Goal: Information Seeking & Learning: Find specific page/section

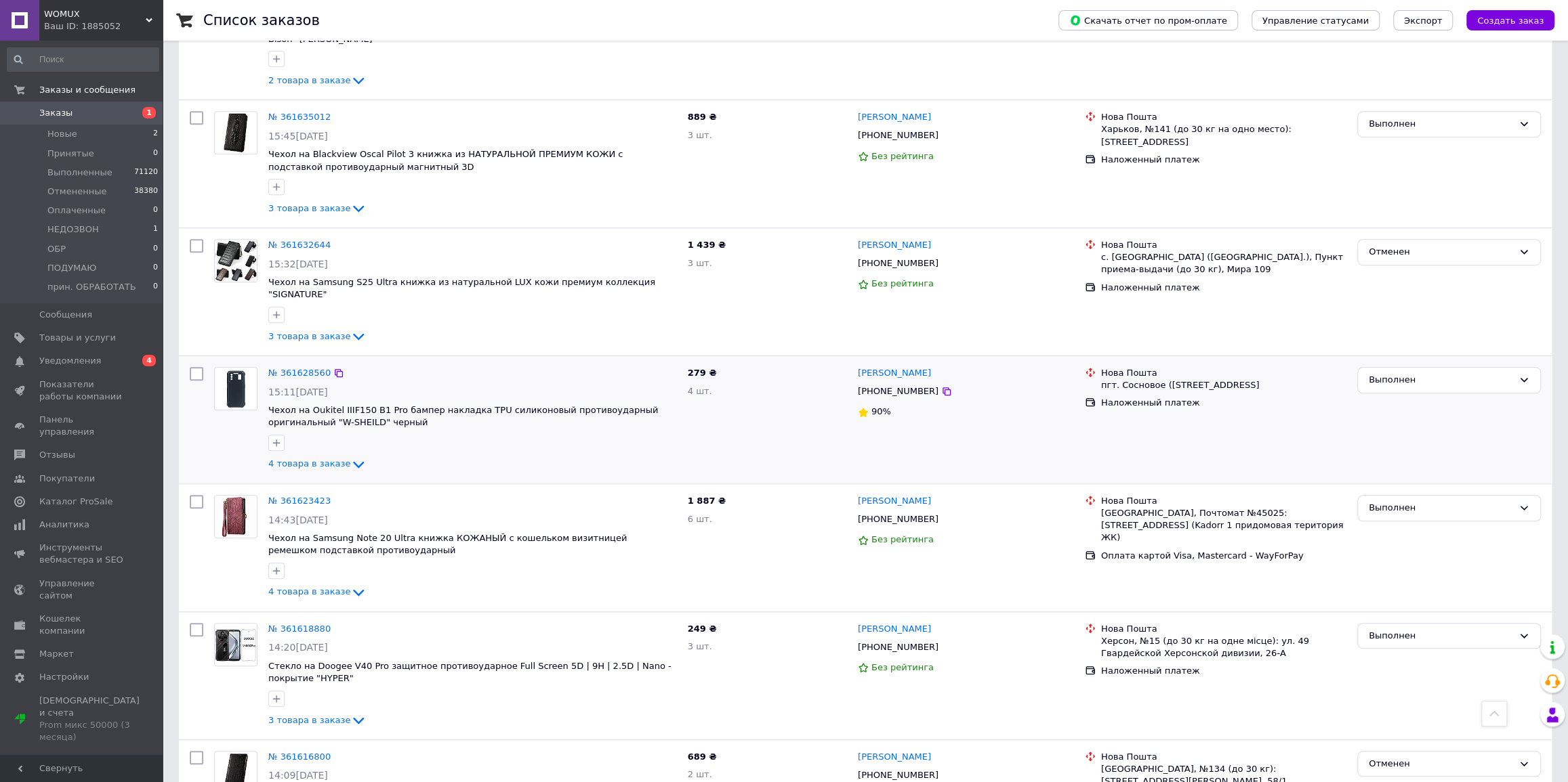
scroll to position [574, 0]
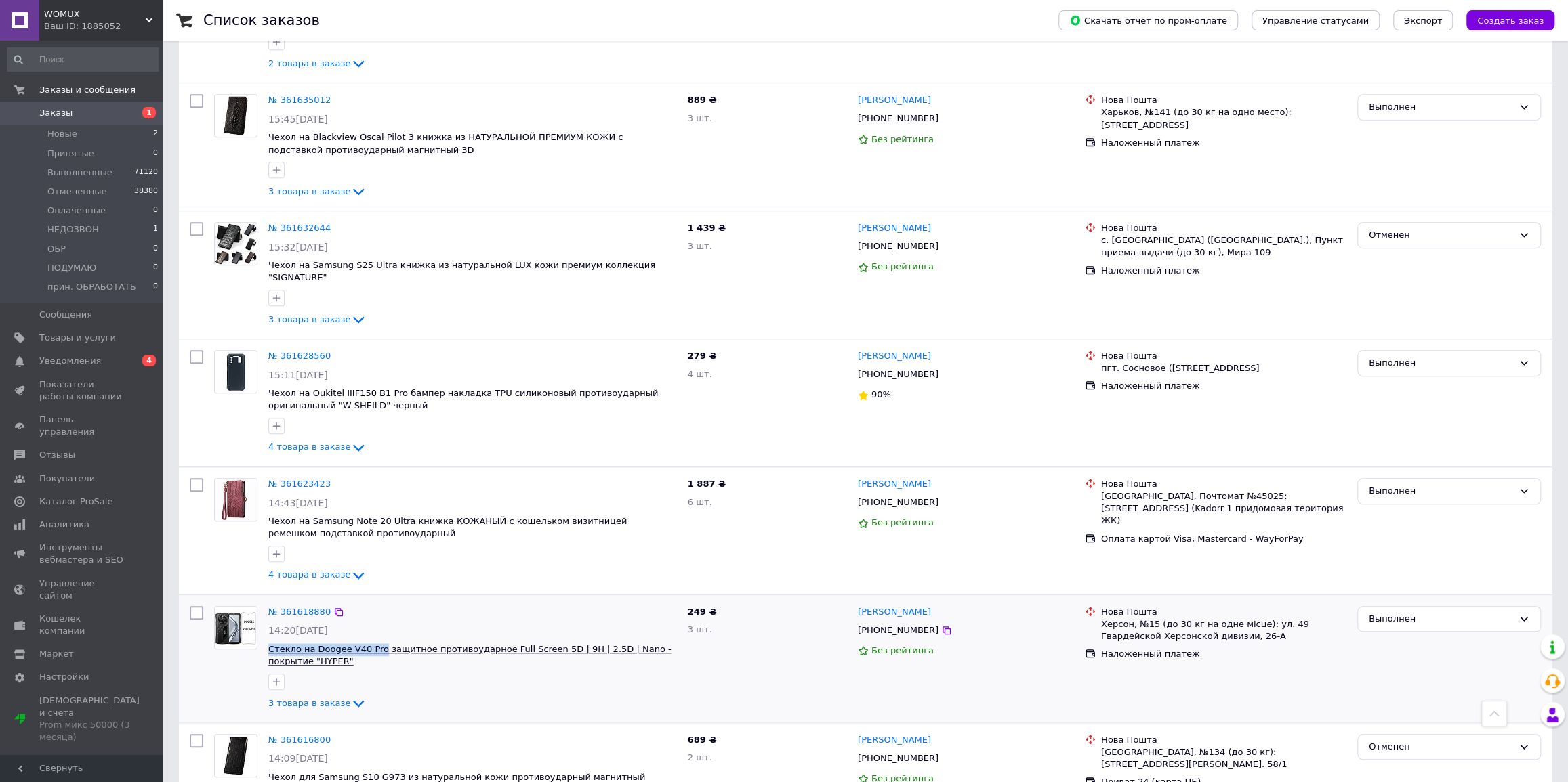
drag, startPoint x: 280, startPoint y: 605, endPoint x: 373, endPoint y: 606, distance: 93.0
click at [373, 606] on div "№ 361618880 14:20[DATE] Стекло на Doogee V40 Pro защитное противоударное Full S…" at bounding box center [473, 658] width 419 height 117
copy span "Стекло на Doogee V40 Pro"
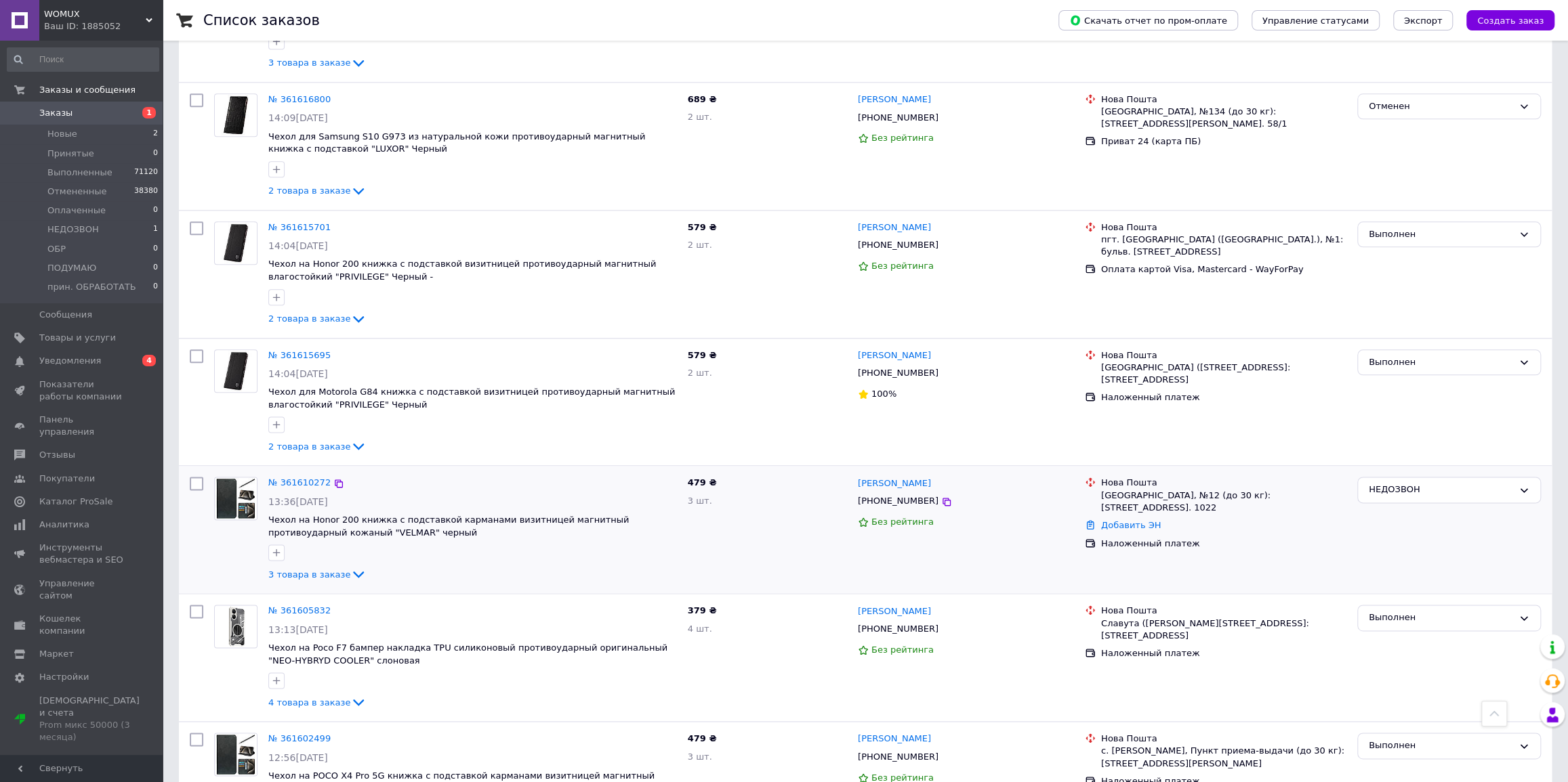
scroll to position [1231, 0]
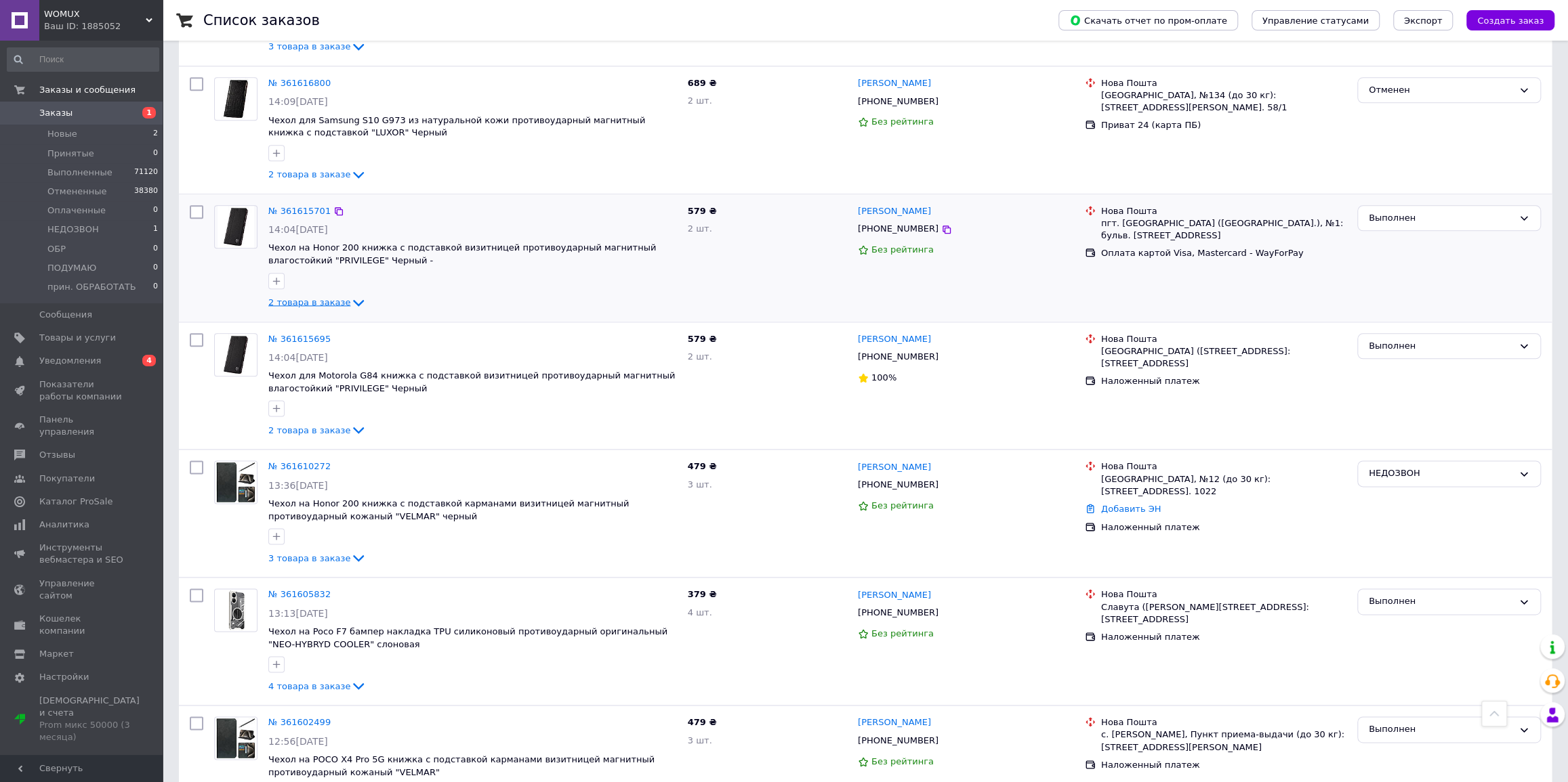
click at [351, 295] on icon at bounding box center [359, 303] width 17 height 17
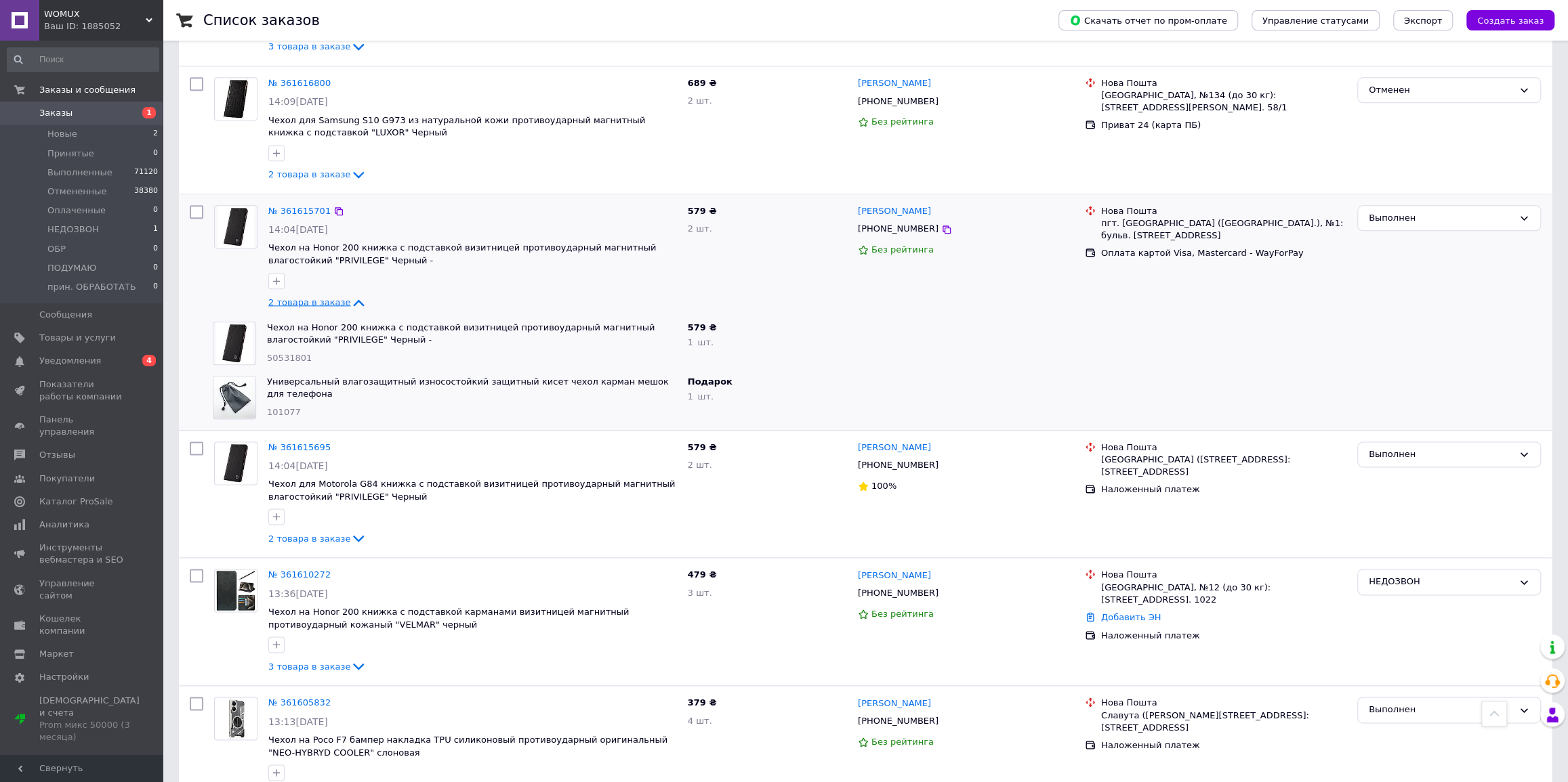
click at [351, 295] on icon at bounding box center [359, 303] width 17 height 17
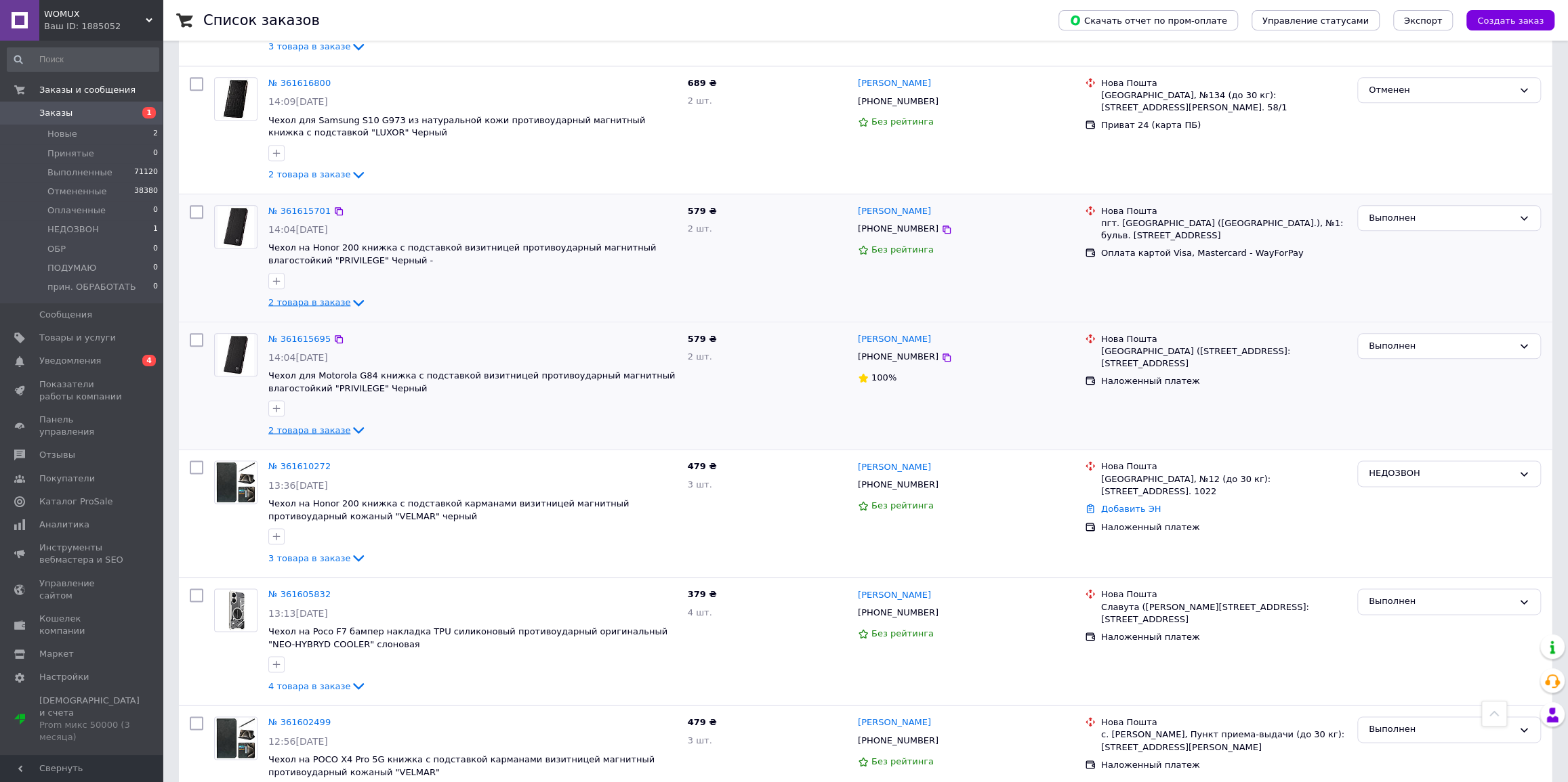
click at [351, 422] on icon at bounding box center [359, 430] width 17 height 17
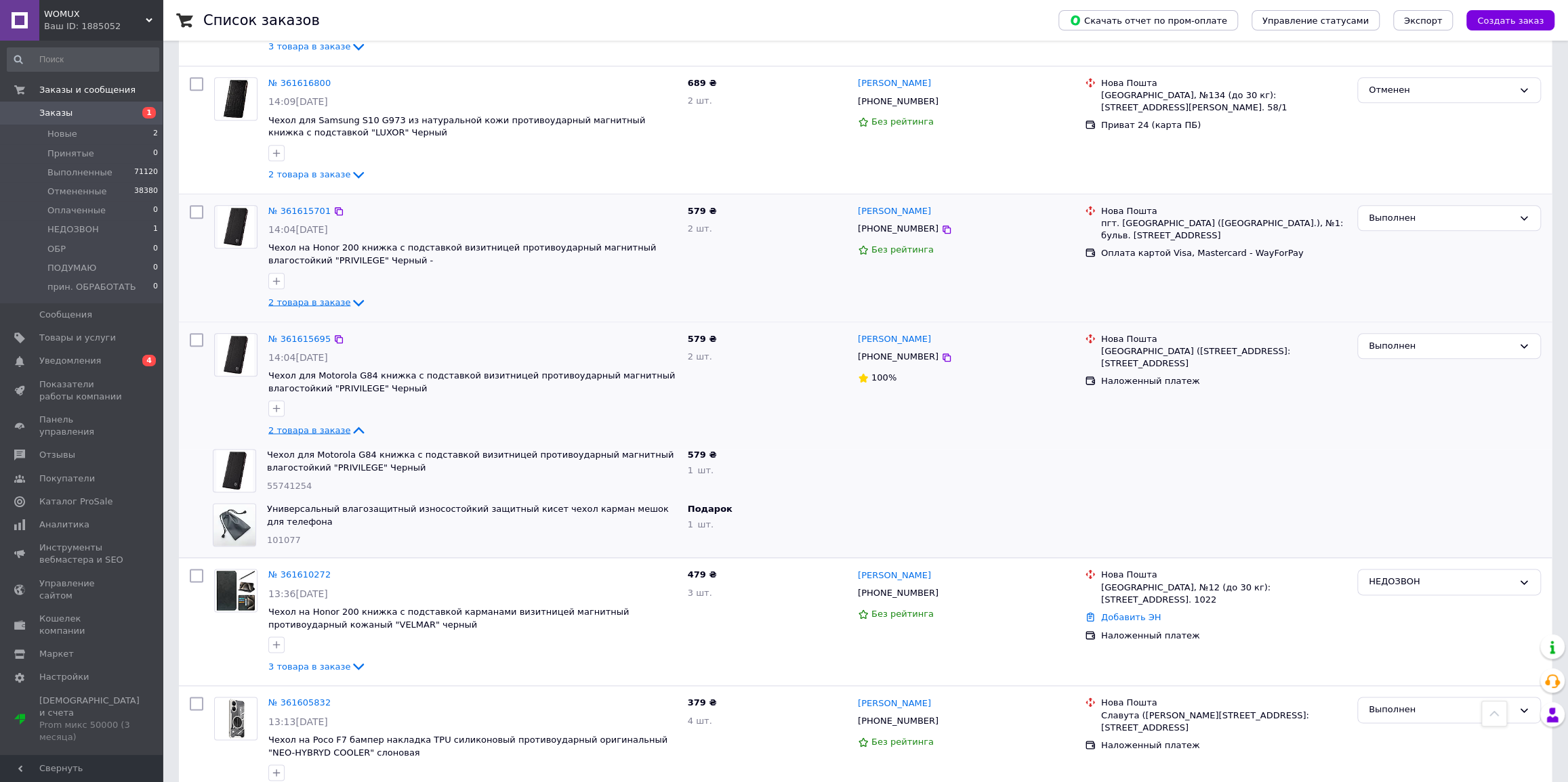
click at [351, 422] on icon at bounding box center [359, 430] width 17 height 17
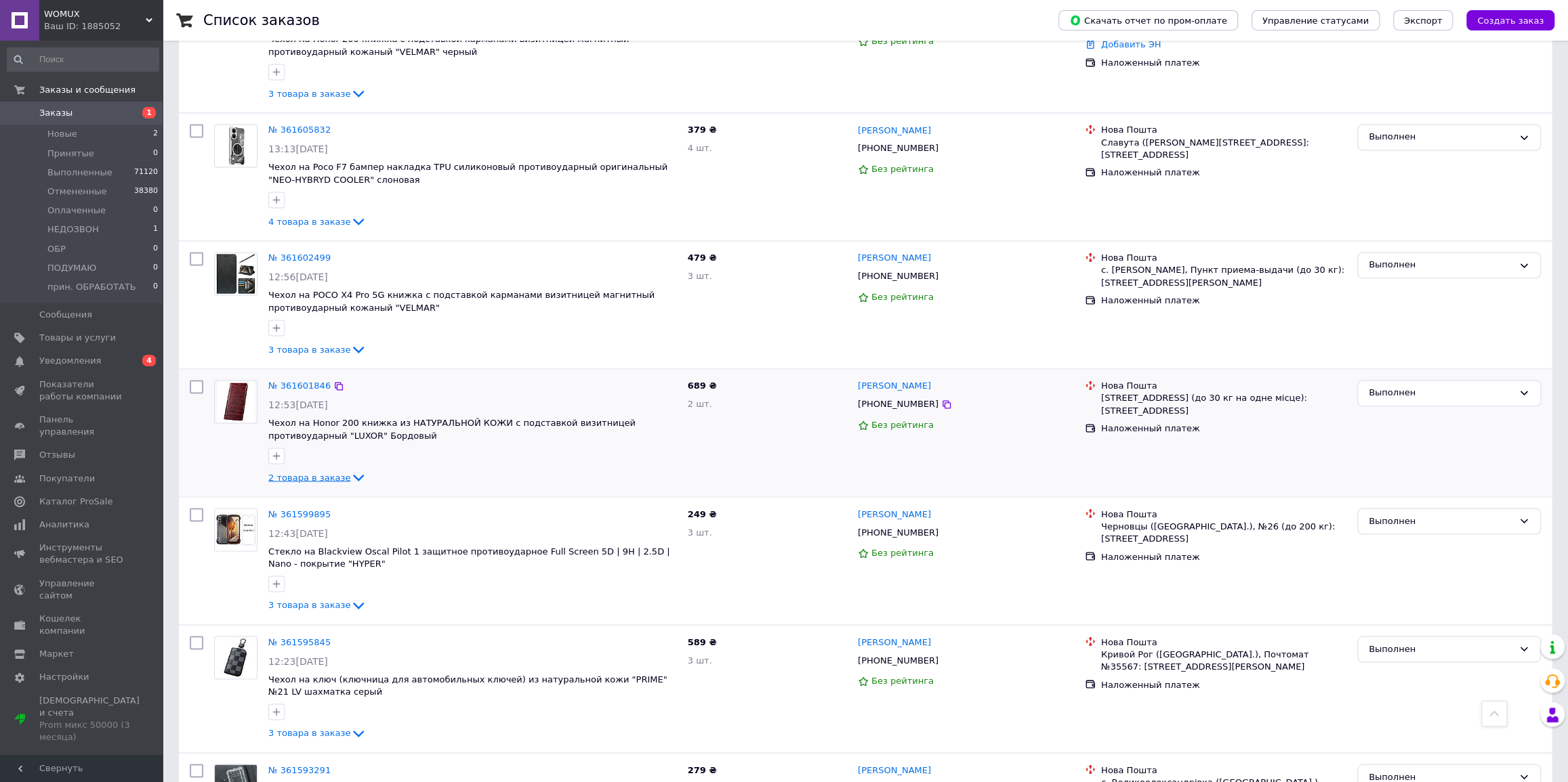
scroll to position [1723, 0]
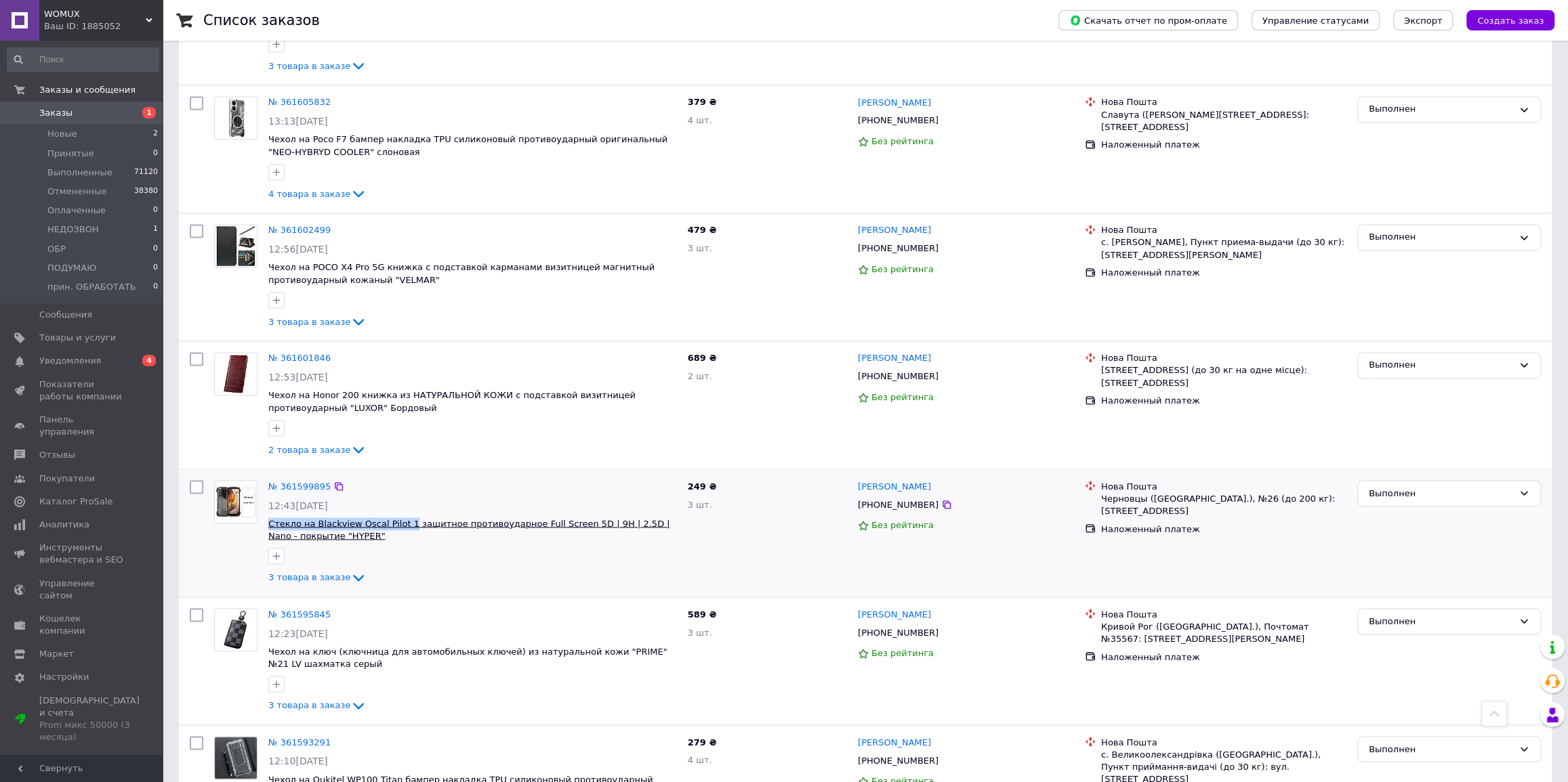
drag, startPoint x: 271, startPoint y: 478, endPoint x: 398, endPoint y: 478, distance: 127.0
click at [398, 478] on div "№ 361599895 12:43[DATE] Стекло на Blackview Oscal Pilot 1 защитное противоударн…" at bounding box center [473, 533] width 419 height 117
copy span "Стекло на Blackview Oscal Pilot 1"
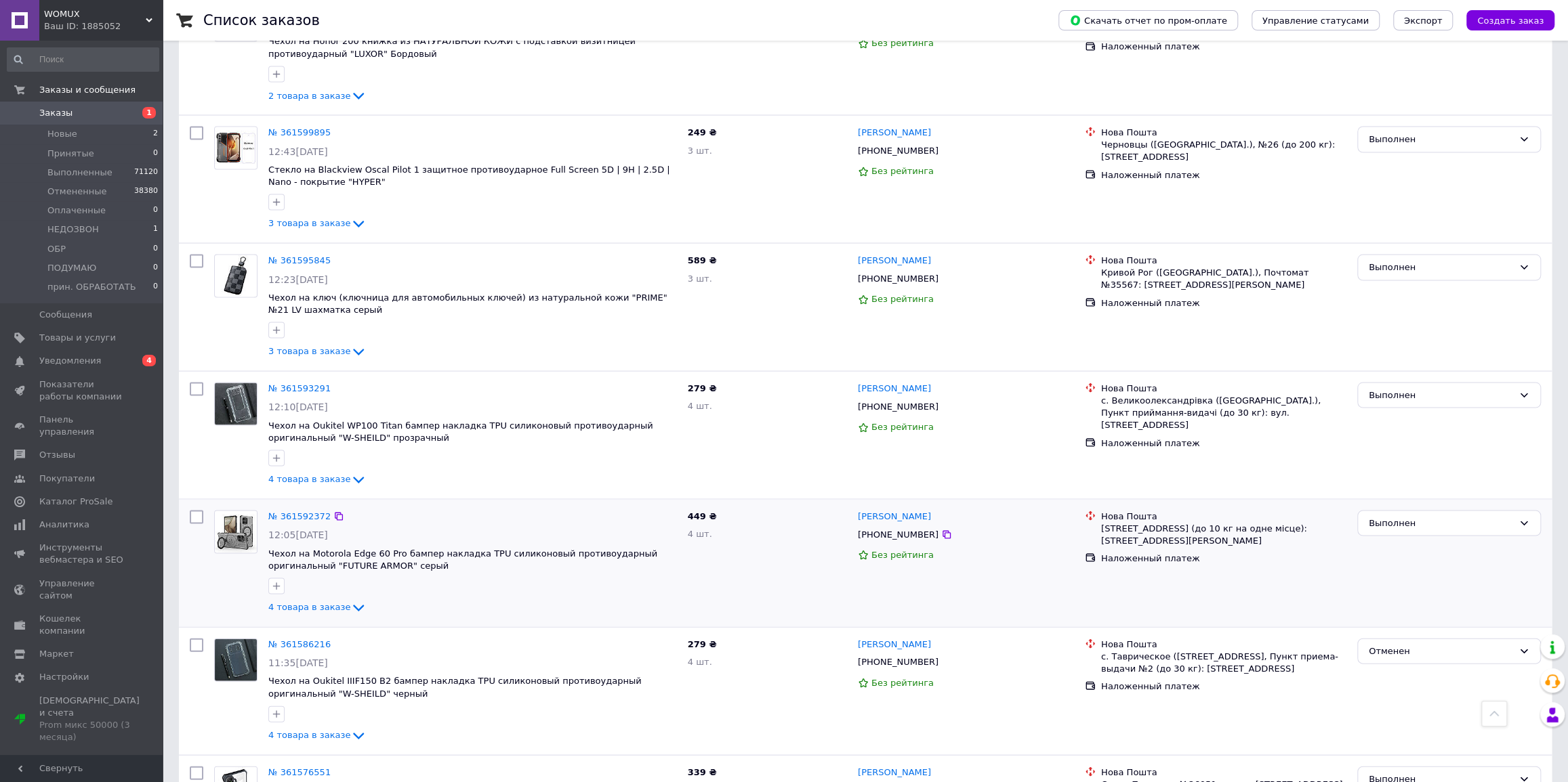
scroll to position [2105, 0]
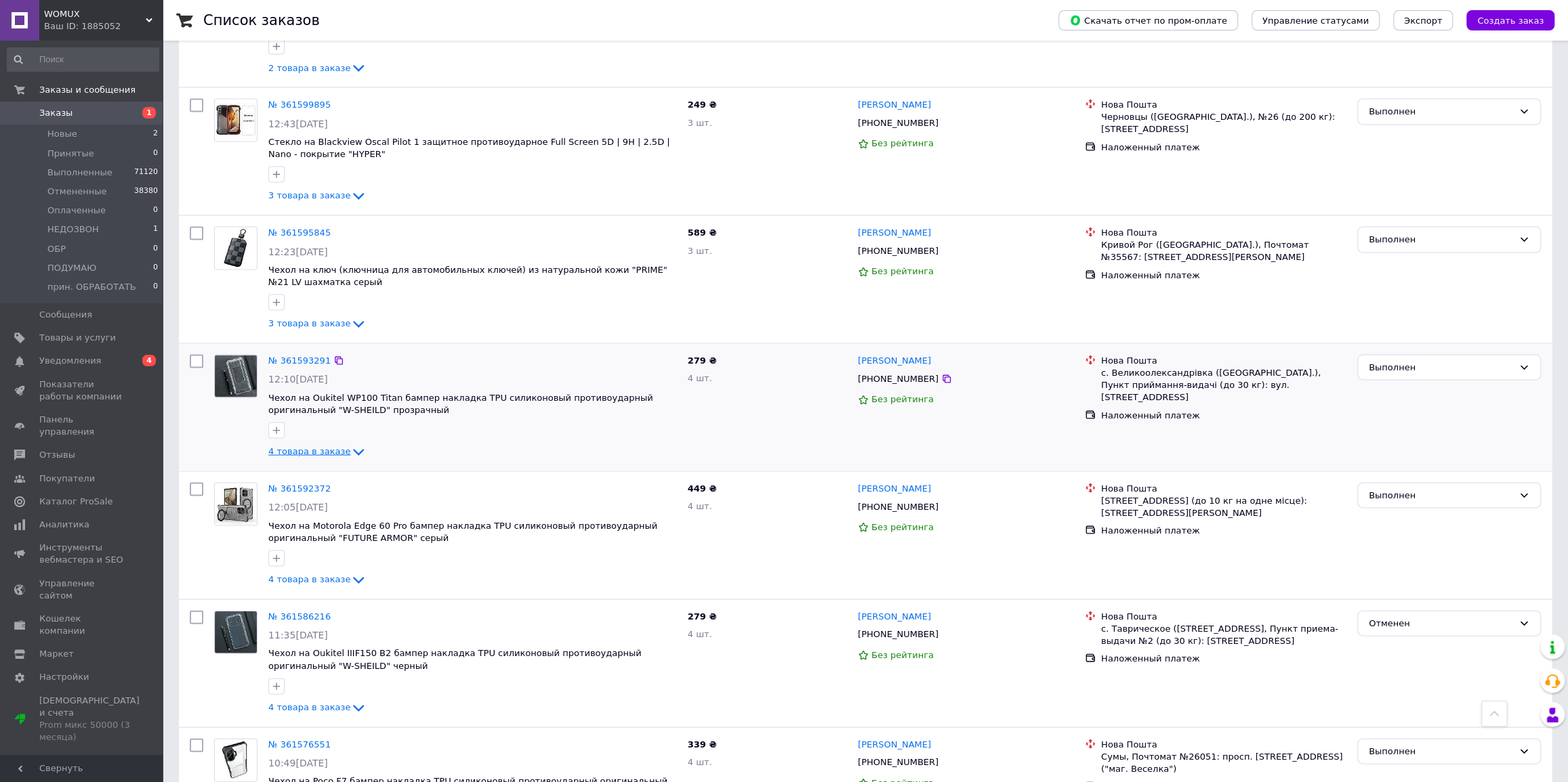
click at [351, 444] on icon at bounding box center [359, 452] width 17 height 17
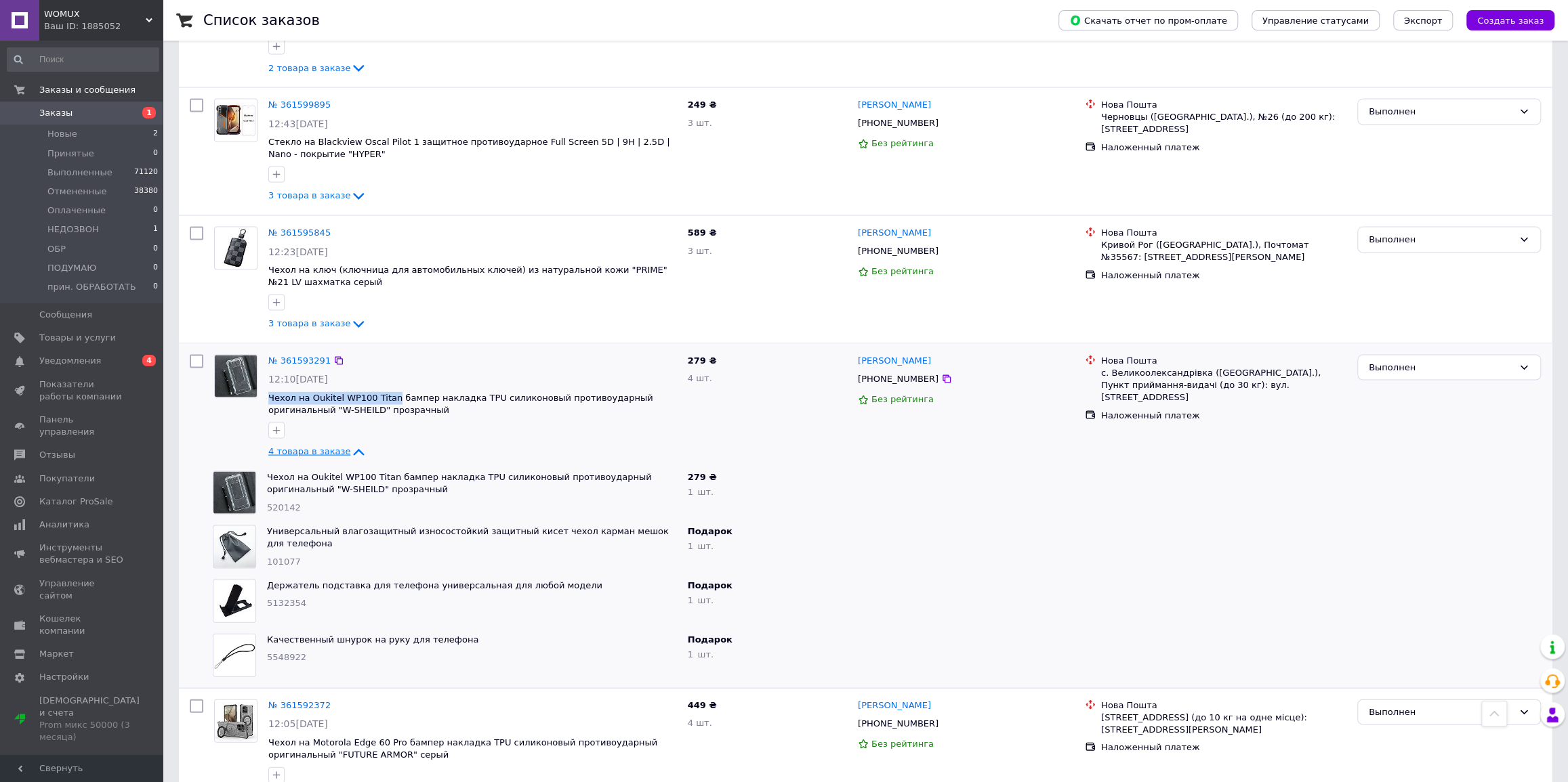
drag, startPoint x: 265, startPoint y: 351, endPoint x: 384, endPoint y: 344, distance: 119.2
click at [384, 349] on div "№ 361593291 12:10[DATE] Чехол на Oukitel WP100 Titan бампер накладка TPU силико…" at bounding box center [473, 407] width 419 height 117
copy span "Чехол на Oukitel WP100 Titan"
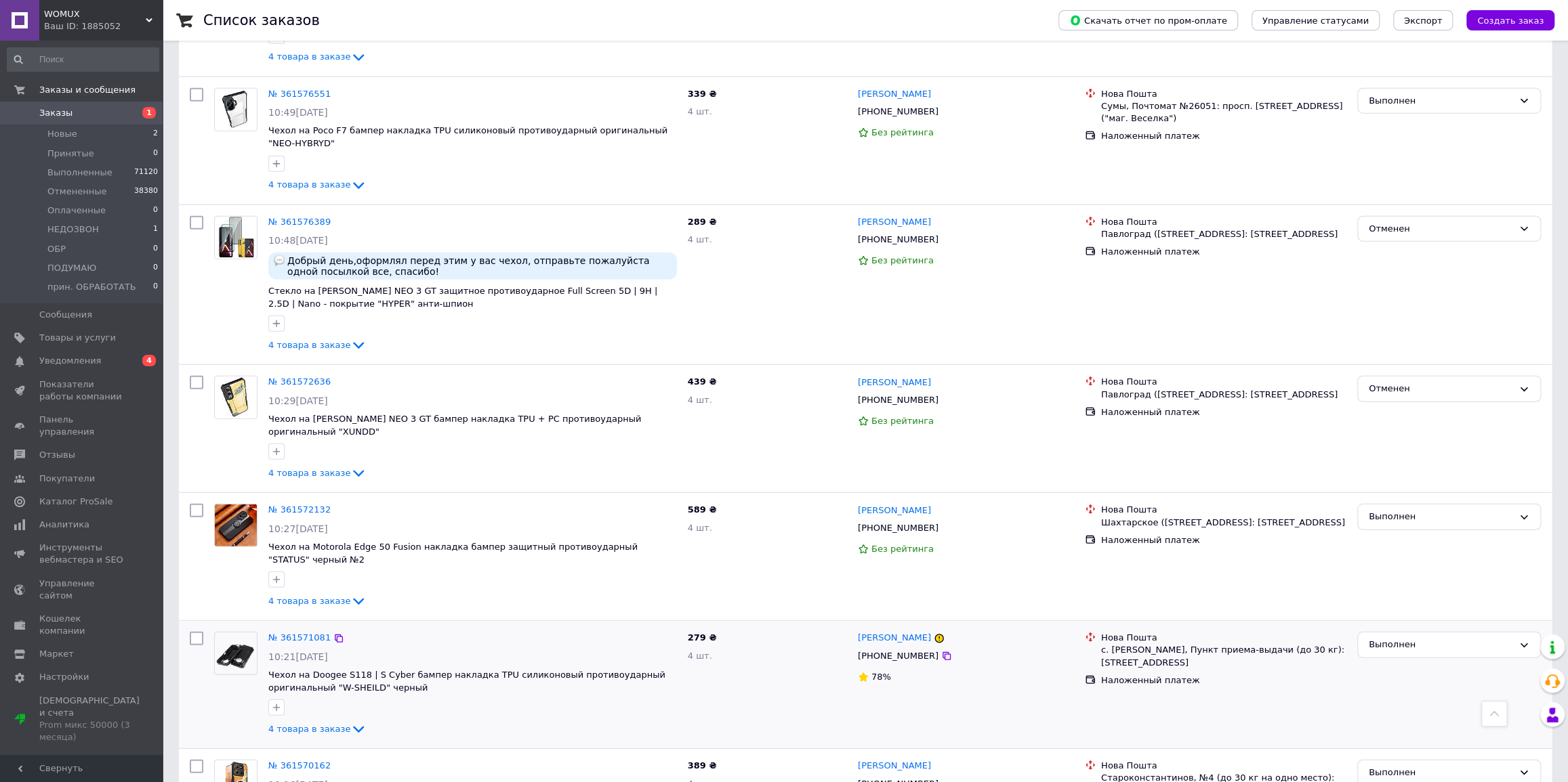
scroll to position [3172, 0]
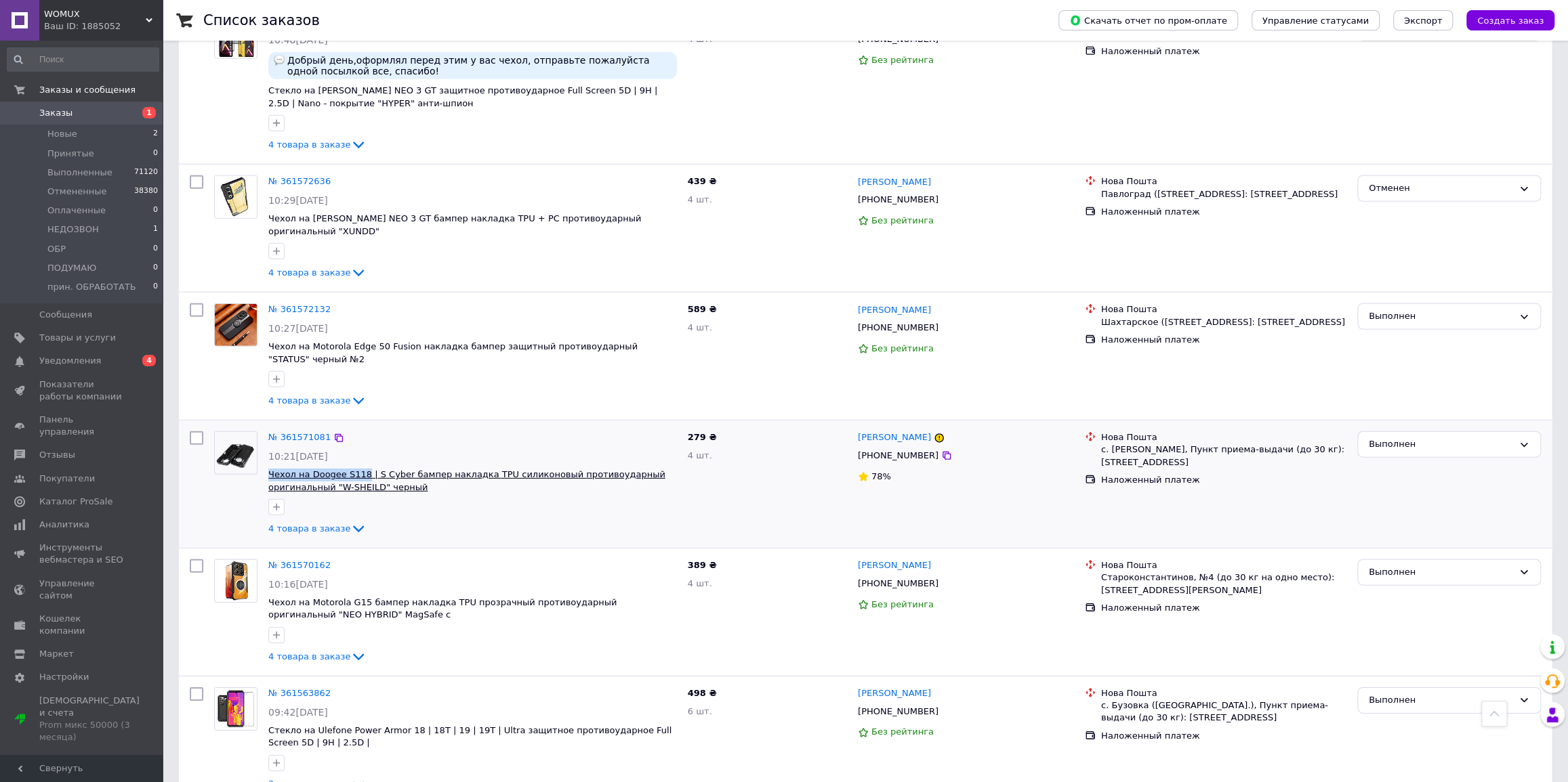
drag, startPoint x: 265, startPoint y: 413, endPoint x: 359, endPoint y: 417, distance: 94.1
click at [359, 426] on div "№ 361571081 10:21[DATE] Чехол на Doogee S118 | S Cyber бампер накладка TPU сили…" at bounding box center [473, 484] width 419 height 117
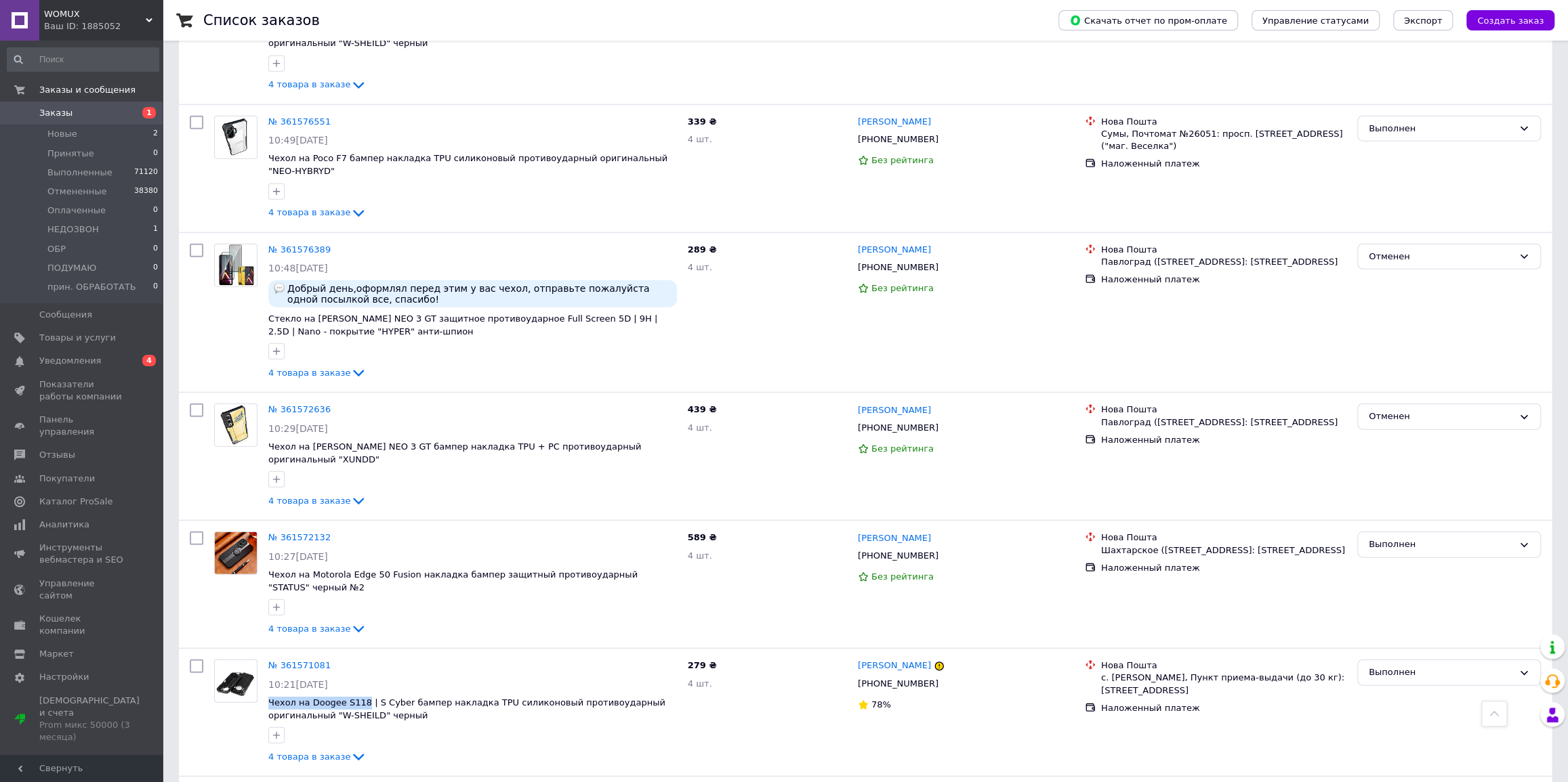
scroll to position [2762, 0]
